Goal: Entertainment & Leisure: Consume media (video, audio)

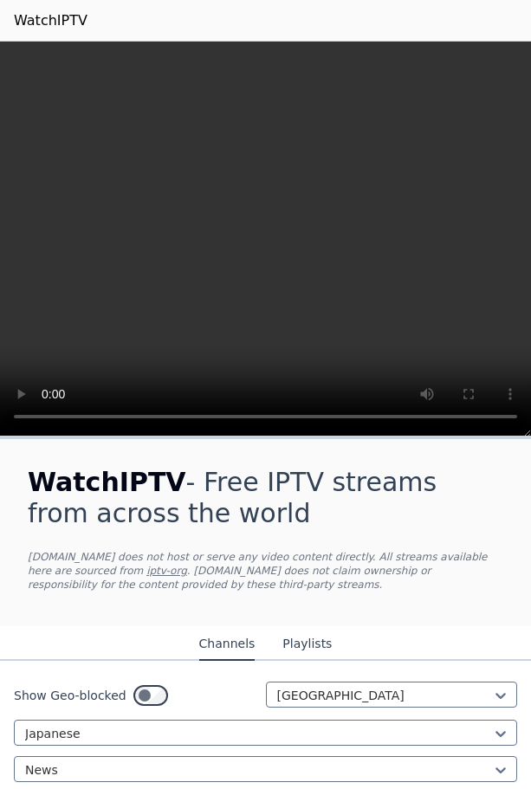
scroll to position [293, 0]
drag, startPoint x: 353, startPoint y: 42, endPoint x: 362, endPoint y: 66, distance: 25.3
click at [353, 43] on video at bounding box center [265, 239] width 531 height 395
click at [359, 204] on video at bounding box center [265, 239] width 531 height 395
click at [454, 58] on video at bounding box center [265, 239] width 531 height 395
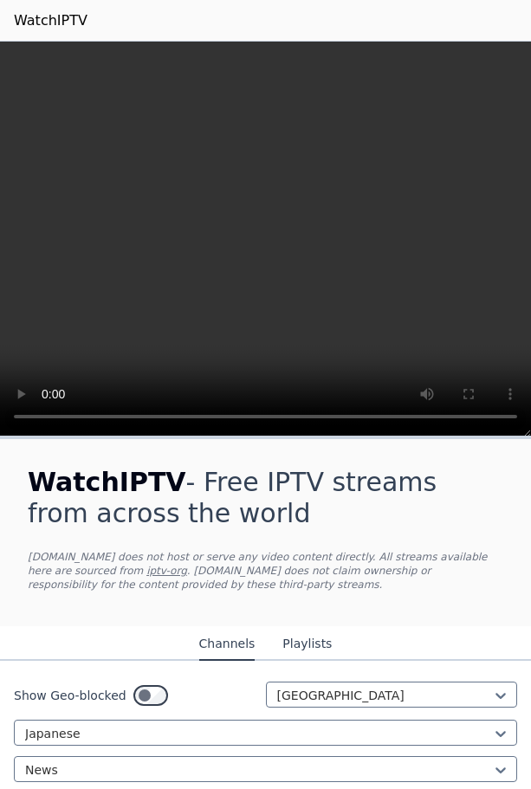
click at [454, 58] on video at bounding box center [265, 239] width 531 height 395
